Goal: Find specific page/section: Find specific page/section

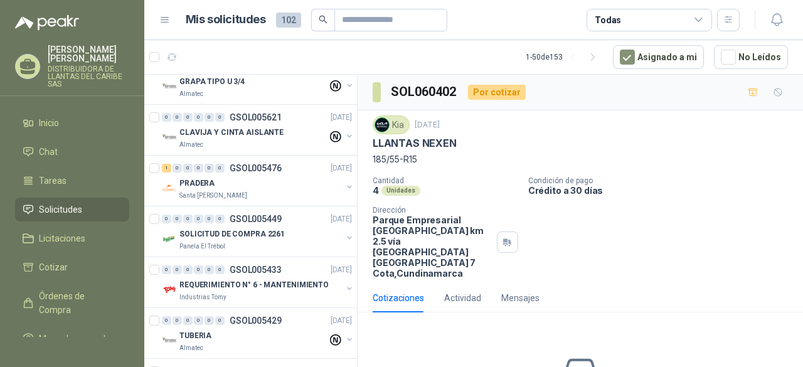
scroll to position [376, 0]
click at [250, 178] on div "PRADERA" at bounding box center [260, 183] width 162 height 15
